Goal: Information Seeking & Learning: Learn about a topic

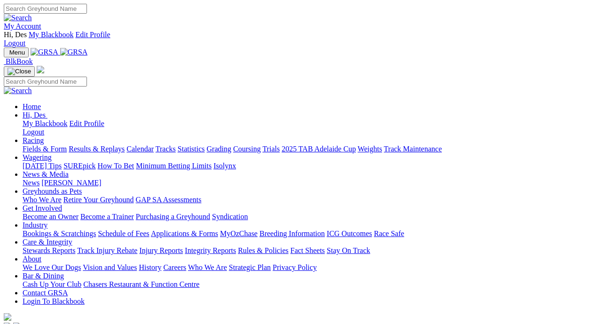
scroll to position [258, 0]
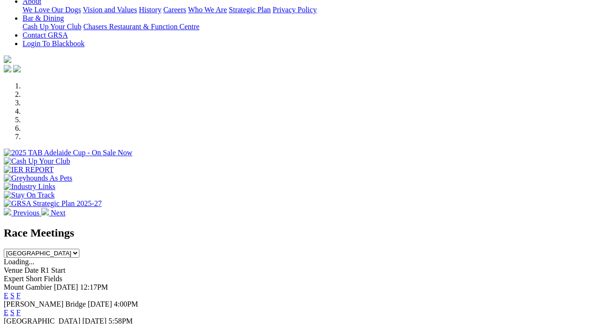
click at [21, 308] on link "F" at bounding box center [18, 312] width 4 height 8
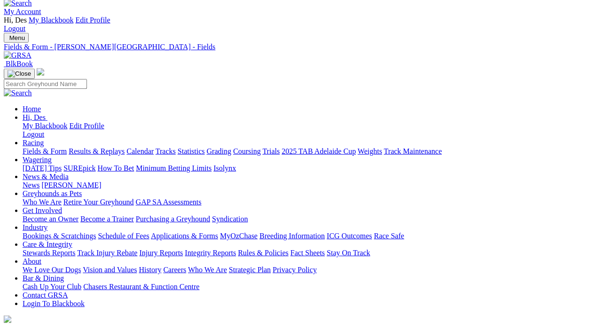
scroll to position [16, 9]
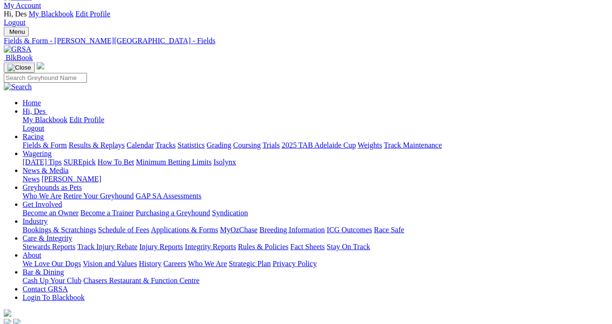
click at [25, 141] on link "Fields & Form" at bounding box center [45, 145] width 44 height 8
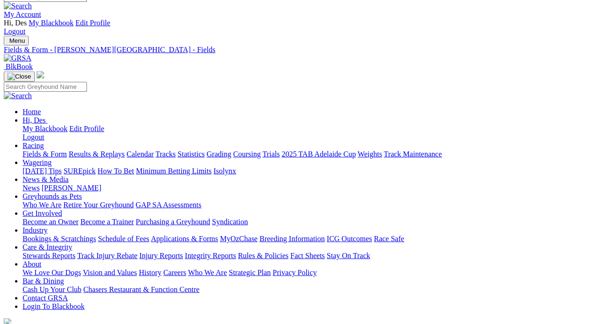
scroll to position [12, 8]
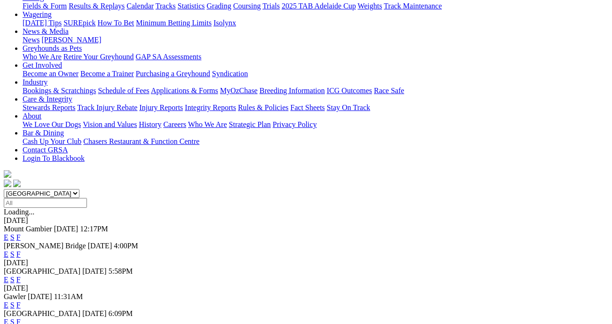
scroll to position [186, 0]
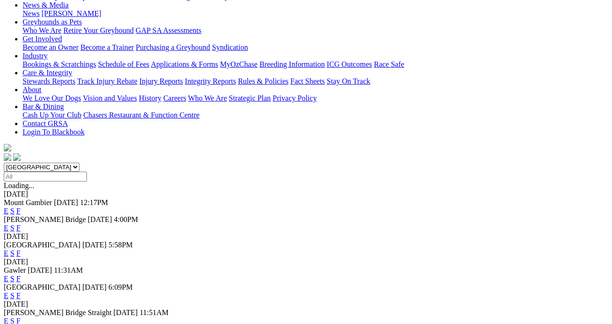
click at [21, 292] on link "F" at bounding box center [18, 296] width 4 height 8
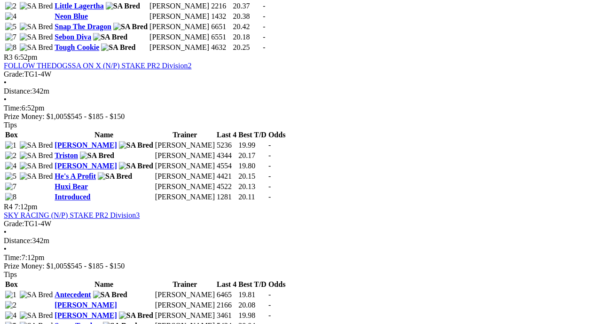
scroll to position [779, 5]
